Goal: Check status

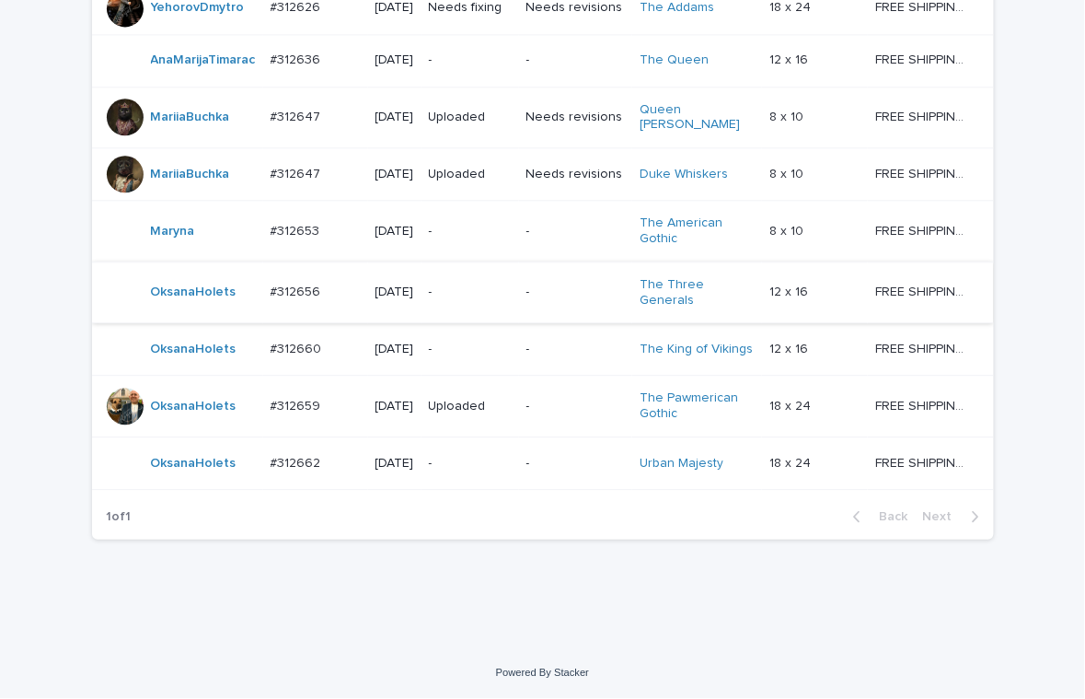
scroll to position [1200, 0]
